Goal: Information Seeking & Learning: Learn about a topic

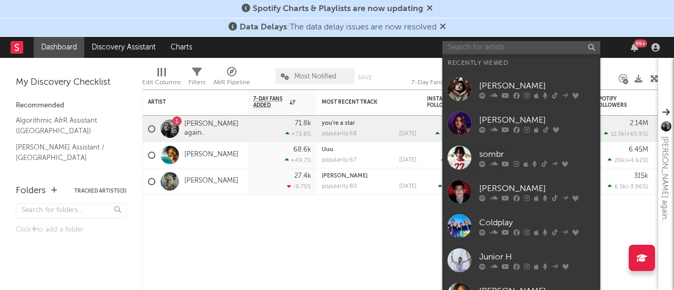
click at [470, 48] on input "text" at bounding box center [521, 47] width 158 height 13
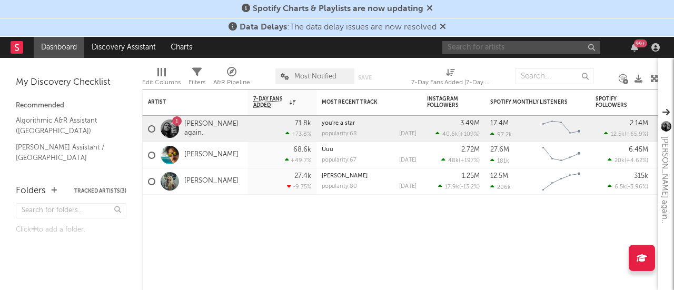
click at [465, 48] on input "text" at bounding box center [521, 47] width 158 height 13
select select "-1"
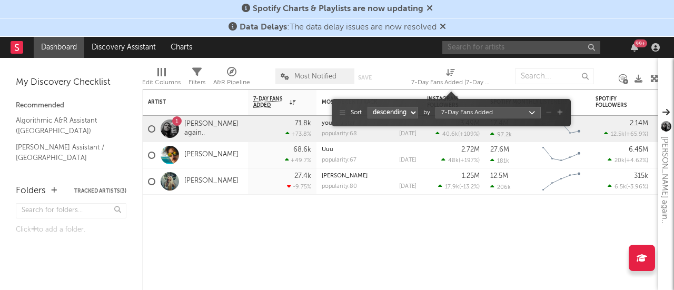
click at [435, 69] on span "7-Day Fans Added (7-Day Fans Added)" at bounding box center [450, 78] width 79 height 21
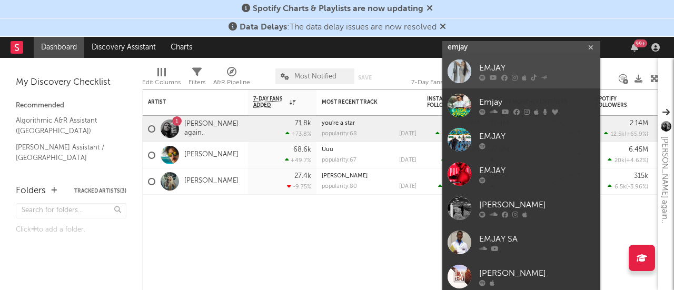
type input "emjay"
click at [477, 71] on link "EMJAY" at bounding box center [521, 71] width 158 height 34
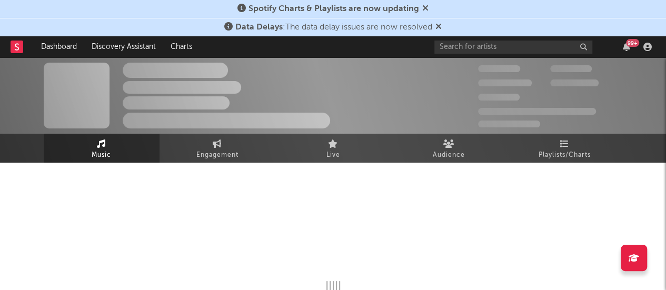
click at [439, 28] on icon at bounding box center [438, 26] width 6 height 8
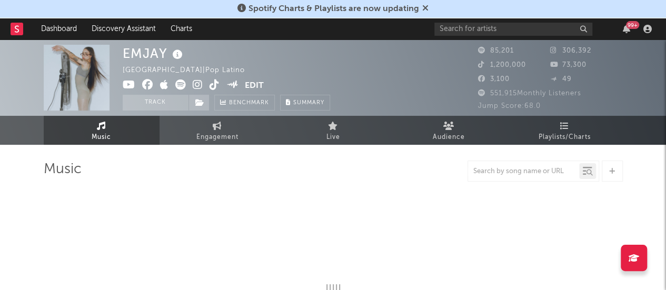
click at [425, 9] on icon at bounding box center [425, 8] width 6 height 8
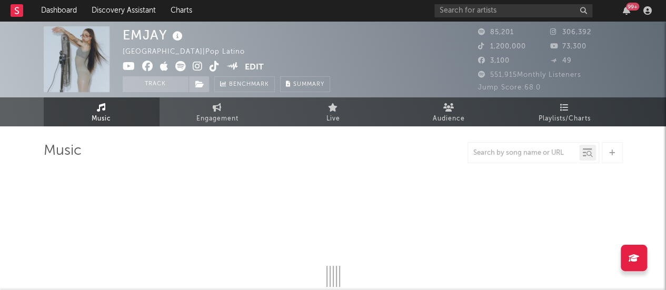
select select "6m"
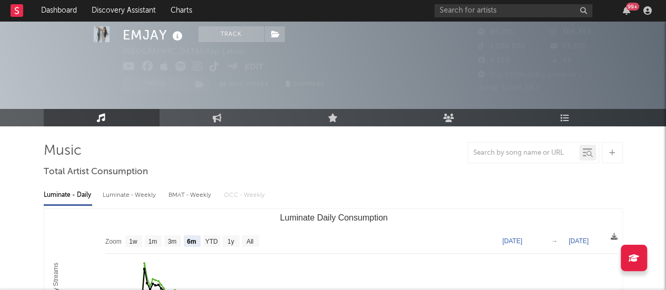
scroll to position [27, 0]
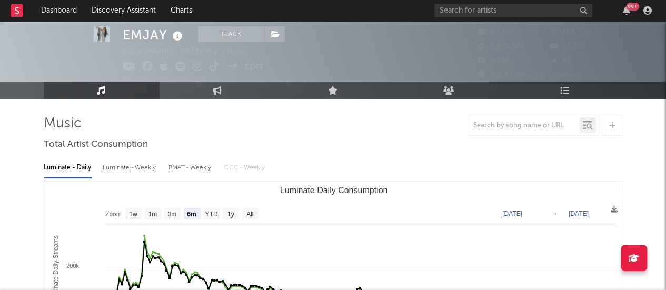
click at [507, 130] on div at bounding box center [523, 125] width 111 height 13
click at [503, 123] on input "text" at bounding box center [523, 126] width 111 height 8
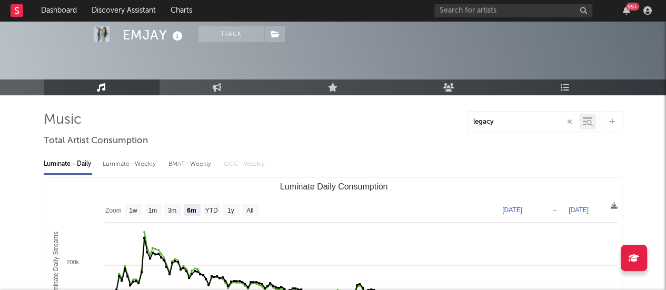
scroll to position [32, 0]
type input "legacy"
click at [322, 160] on div "Luminate - Daily Luminate - Weekly BMAT - Weekly OCC - Weekly" at bounding box center [333, 164] width 579 height 18
click at [553, 85] on link "Playlists/Charts" at bounding box center [565, 87] width 116 height 16
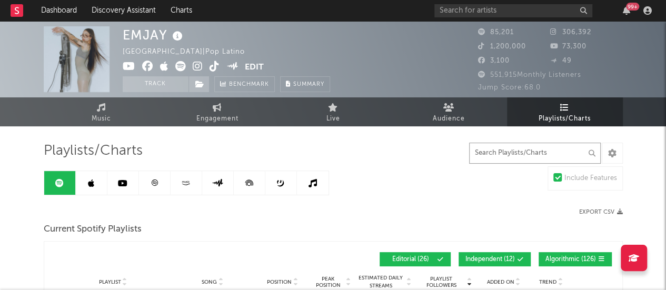
click at [530, 157] on input "text" at bounding box center [535, 153] width 132 height 21
type input "legacy"
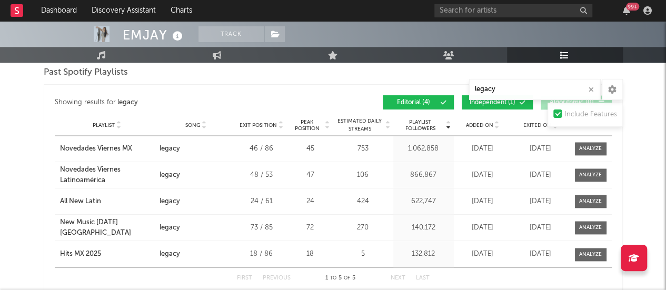
scroll to position [672, 0]
click at [385, 127] on div at bounding box center [387, 126] width 6 height 16
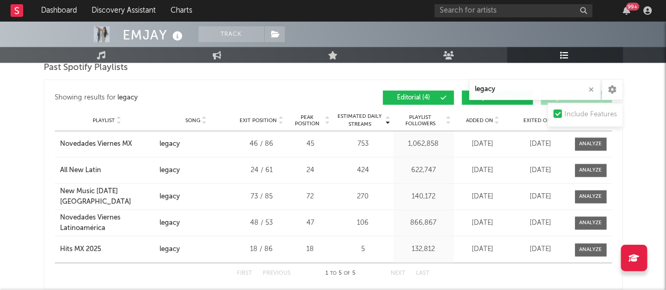
scroll to position [679, 0]
